Goal: Book appointment/travel/reservation

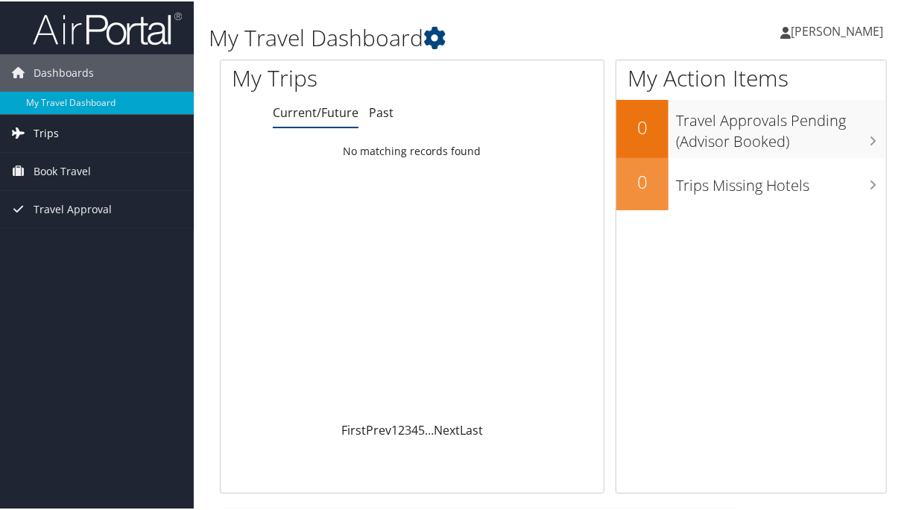
click at [63, 128] on link "Trips" at bounding box center [97, 131] width 194 height 37
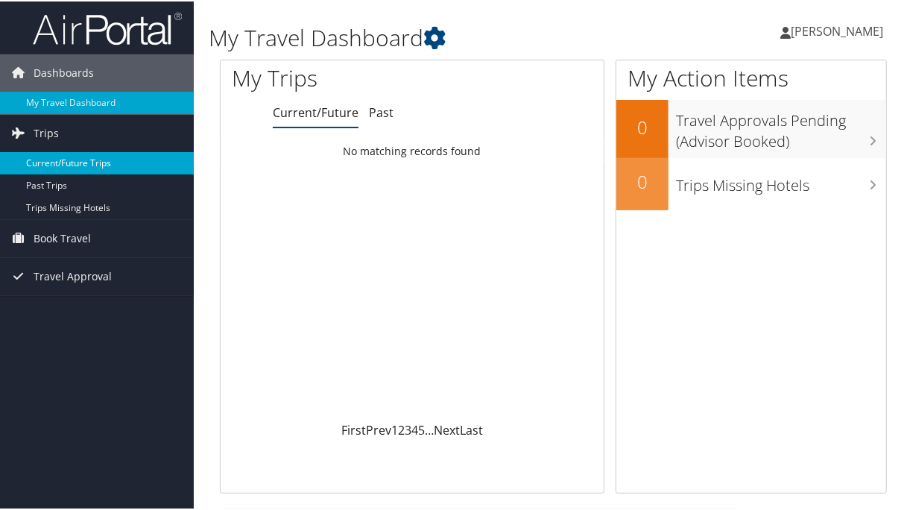
click at [72, 165] on link "Current/Future Trips" at bounding box center [97, 162] width 194 height 22
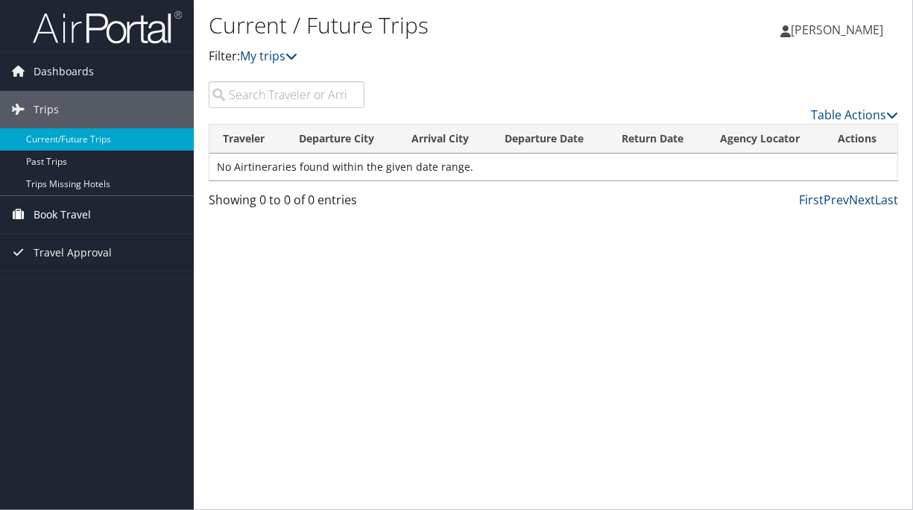
click at [72, 210] on span "Book Travel" at bounding box center [62, 214] width 57 height 37
click at [83, 75] on span "Dashboards" at bounding box center [64, 71] width 60 height 37
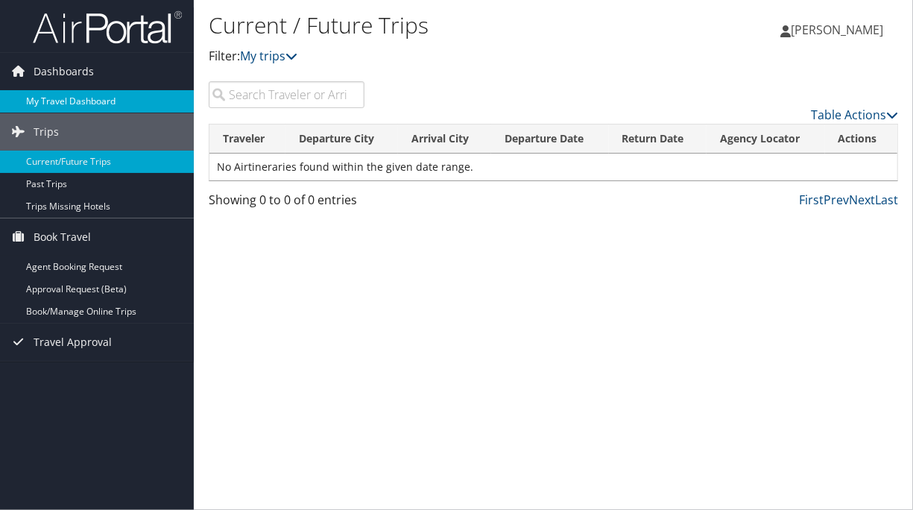
click at [81, 101] on link "My Travel Dashboard" at bounding box center [97, 101] width 194 height 22
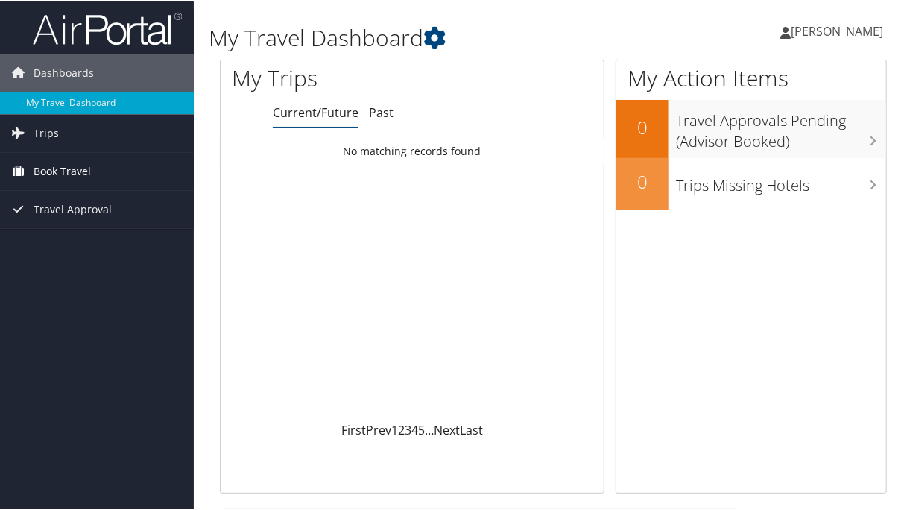
click at [51, 165] on span "Book Travel" at bounding box center [62, 169] width 57 height 37
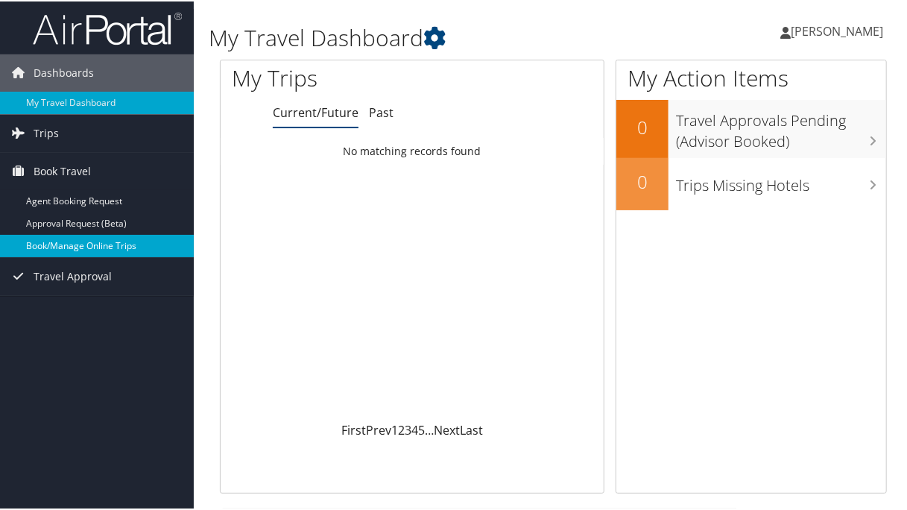
click at [68, 242] on link "Book/Manage Online Trips" at bounding box center [97, 244] width 194 height 22
